Goal: Information Seeking & Learning: Learn about a topic

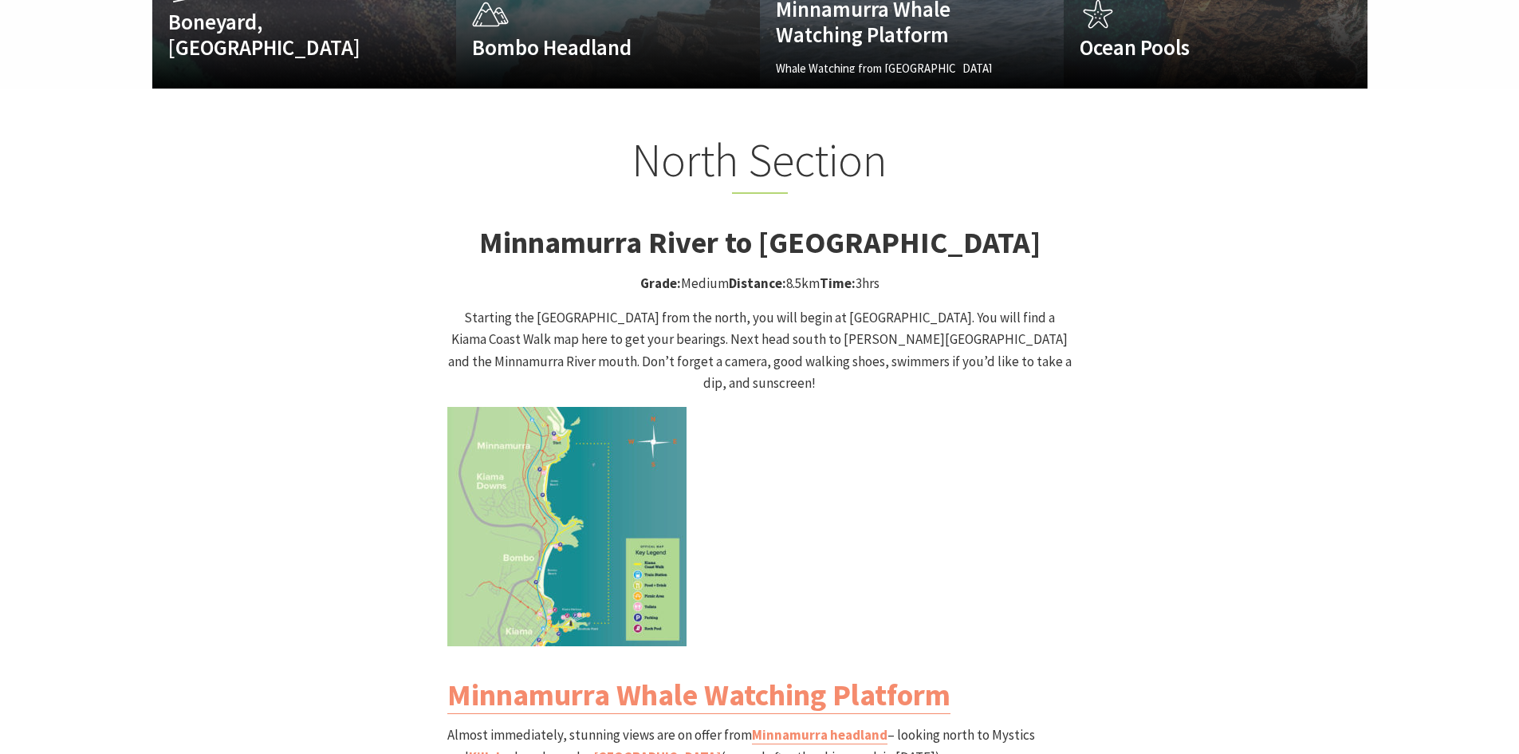
scroll to position [1515, 0]
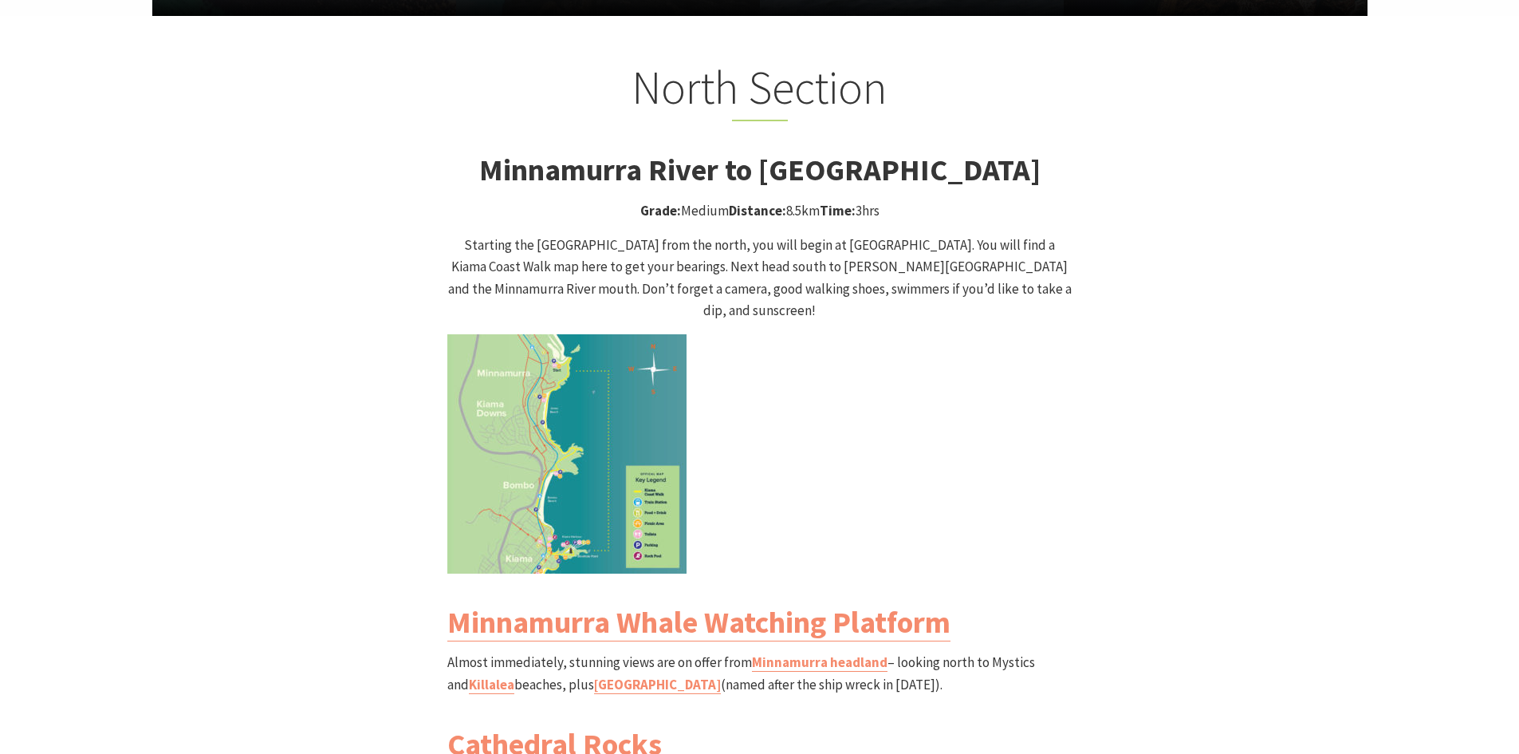
click at [611, 396] on img at bounding box center [566, 453] width 239 height 239
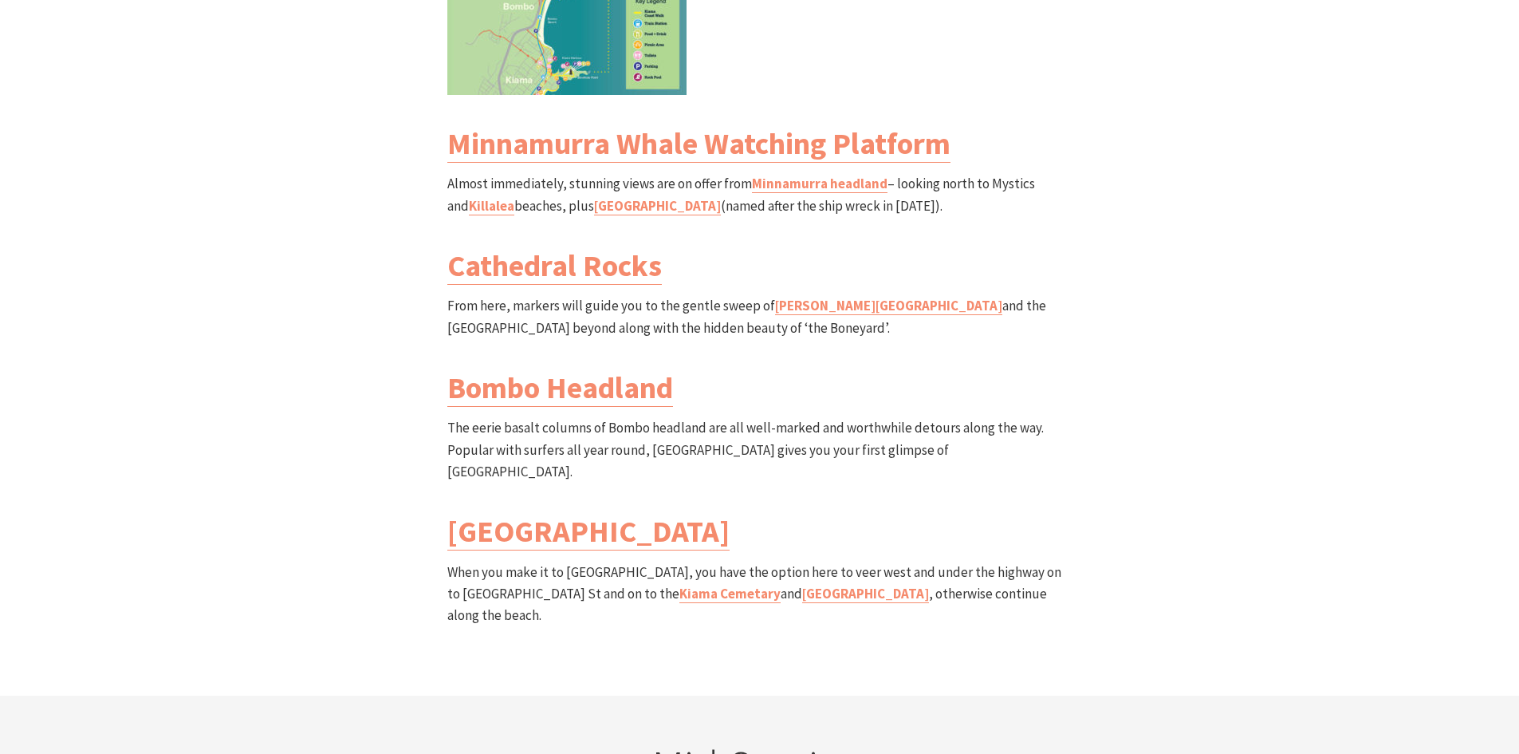
scroll to position [2552, 0]
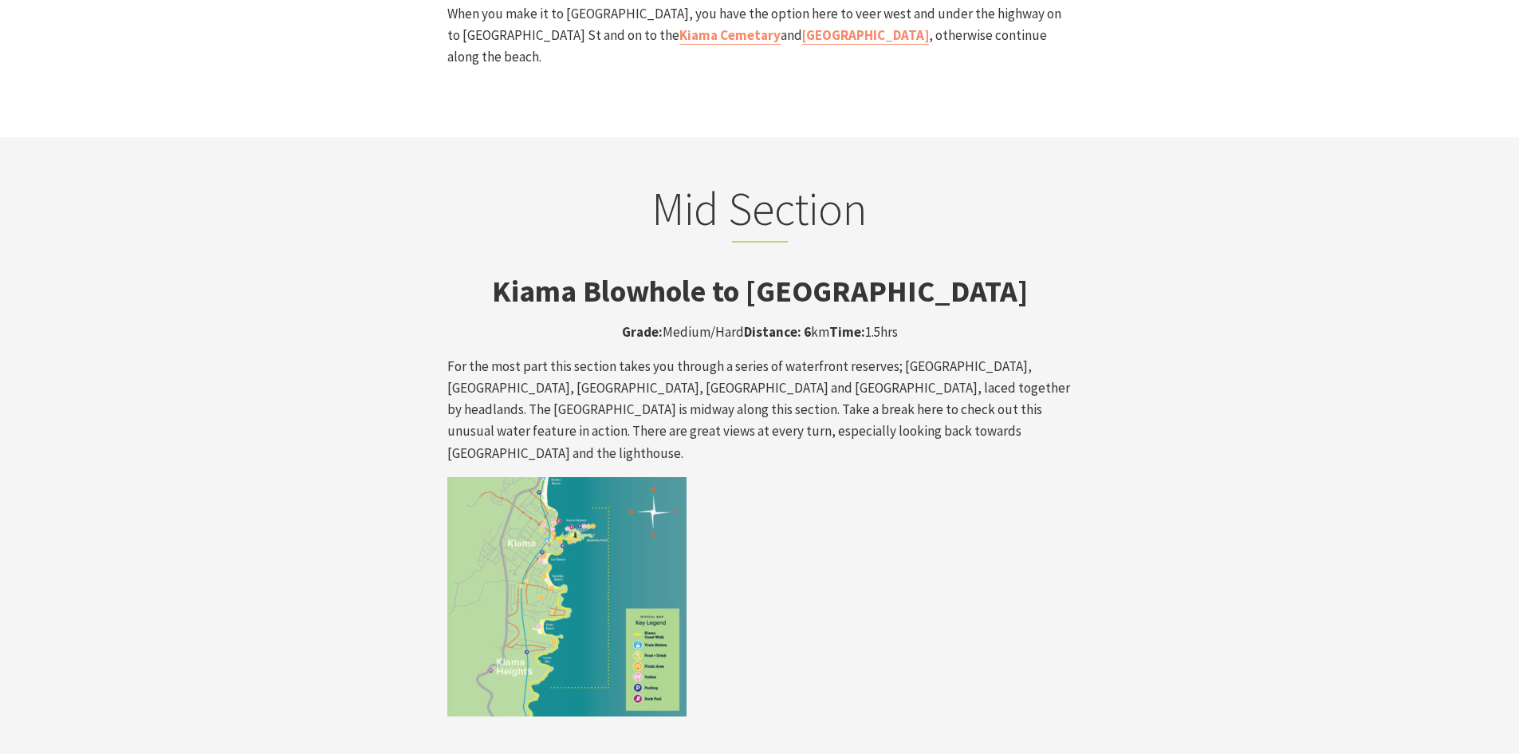
click at [656, 477] on img at bounding box center [566, 596] width 239 height 239
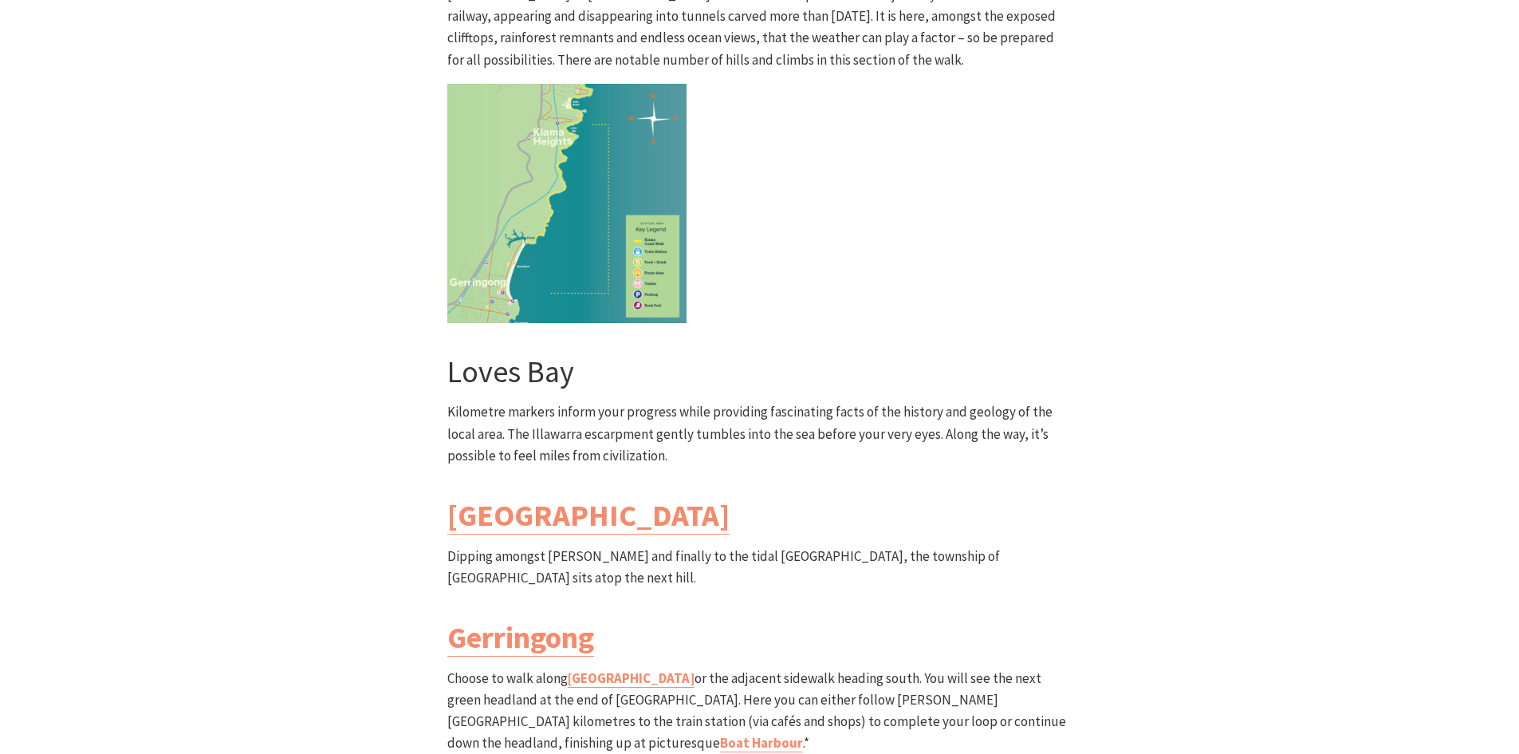
scroll to position [4386, 0]
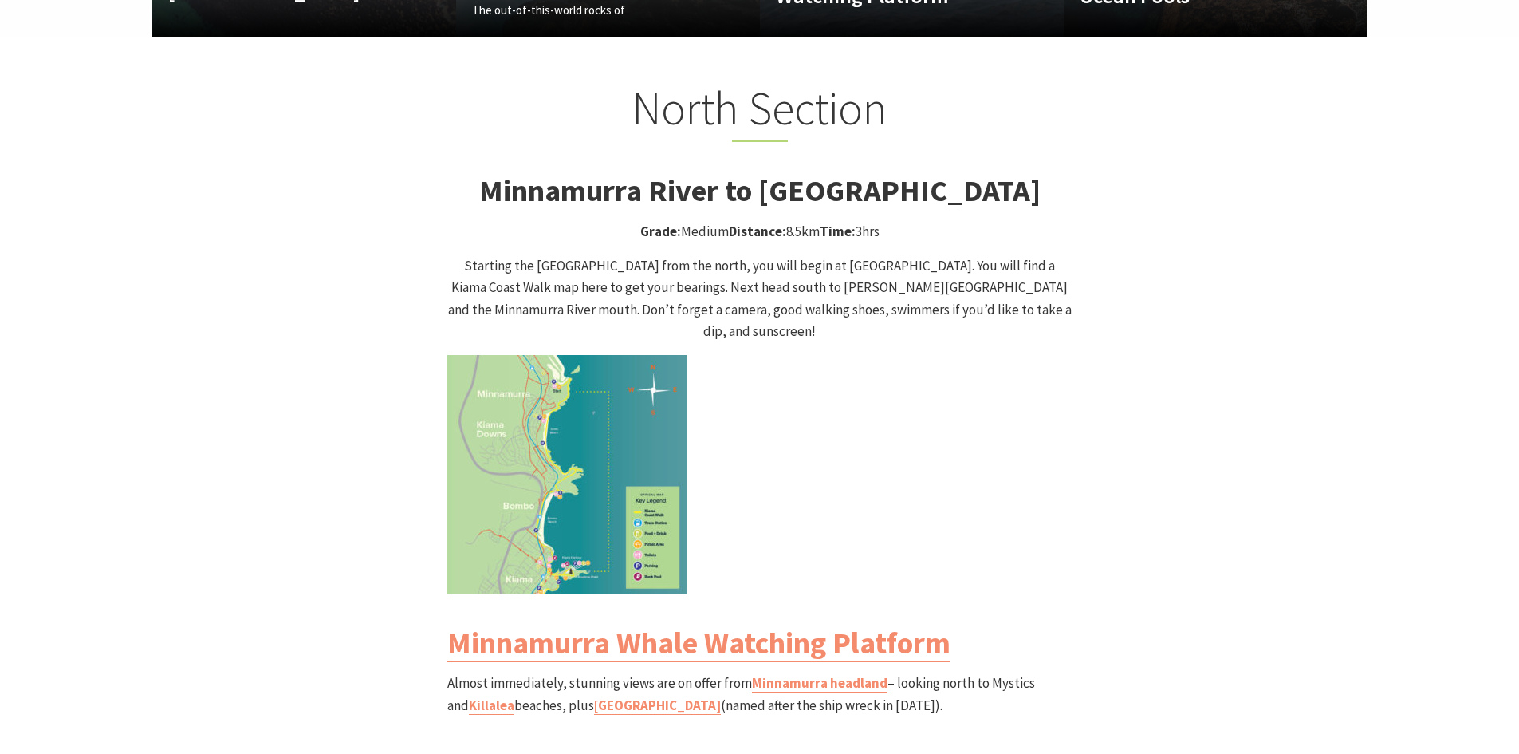
scroll to position [1834, 0]
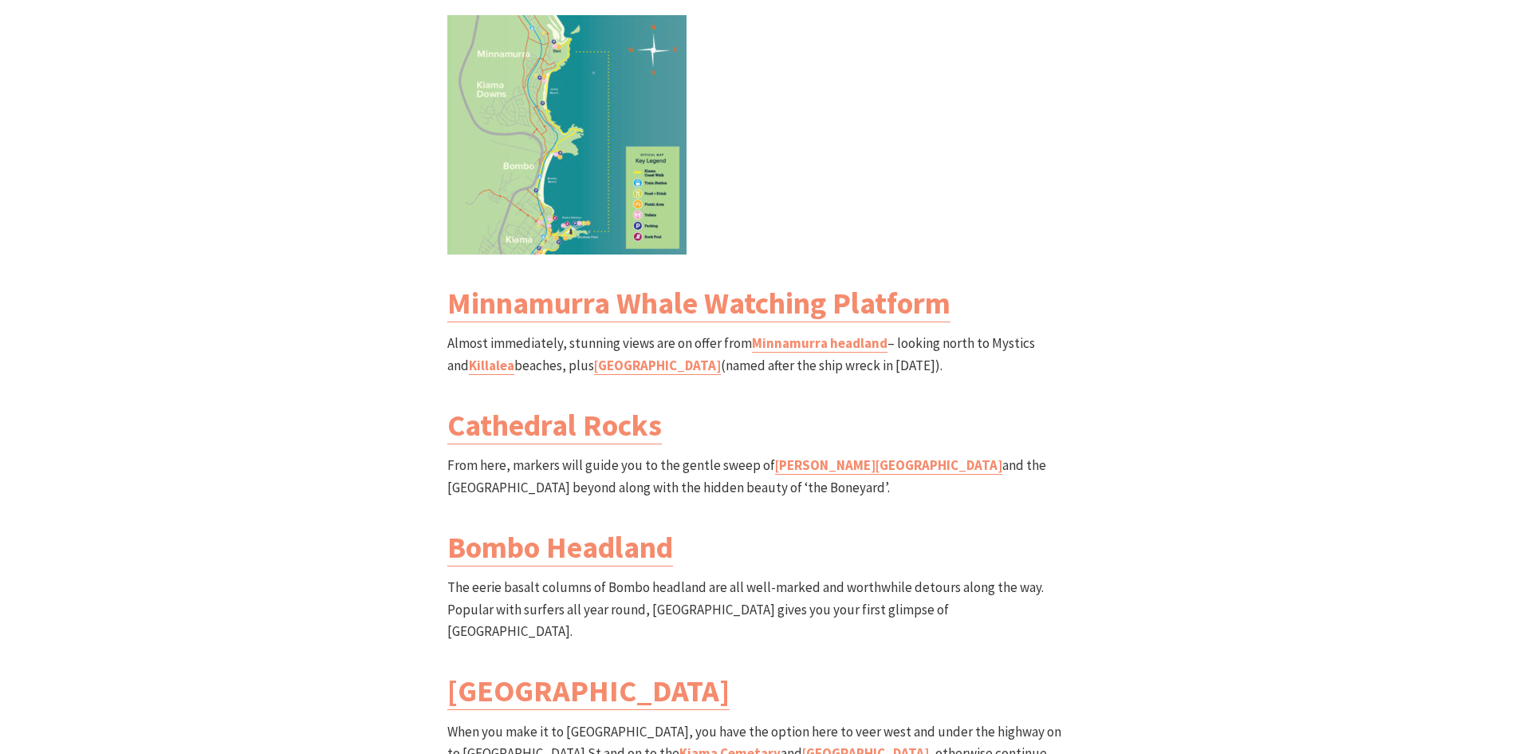
click at [544, 189] on img at bounding box center [566, 134] width 239 height 239
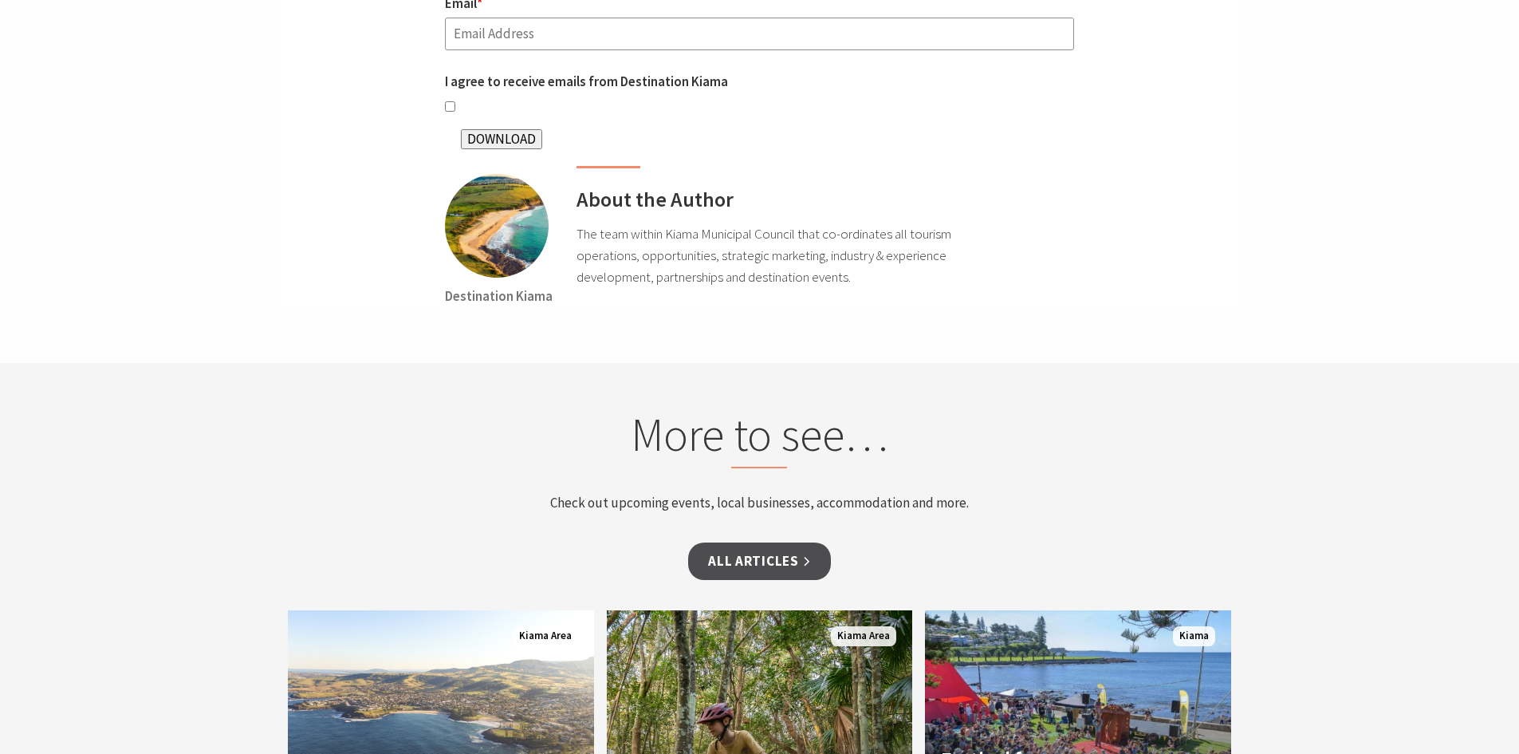
scroll to position [5742, 0]
